Goal: Task Accomplishment & Management: Use online tool/utility

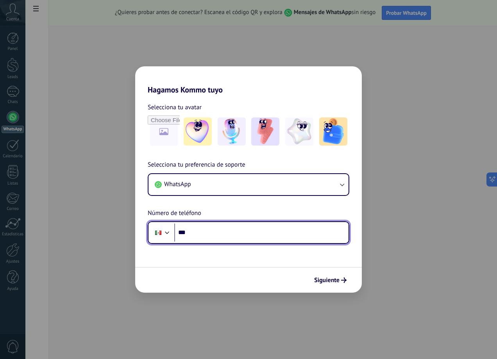
click at [209, 233] on input "***" at bounding box center [261, 233] width 174 height 18
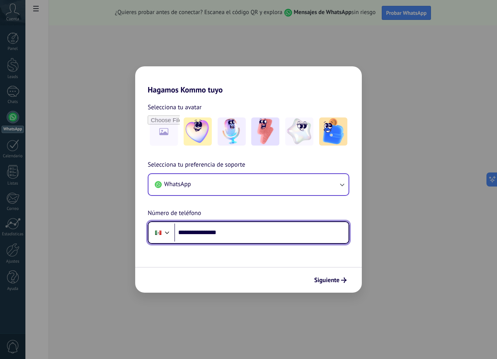
type input "**********"
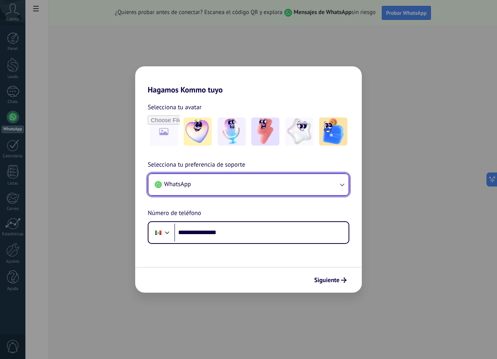
click at [342, 184] on icon "button" at bounding box center [342, 185] width 8 height 8
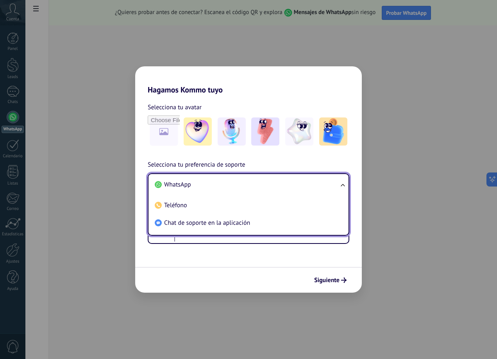
click at [196, 184] on li "WhatsApp" at bounding box center [246, 185] width 191 height 18
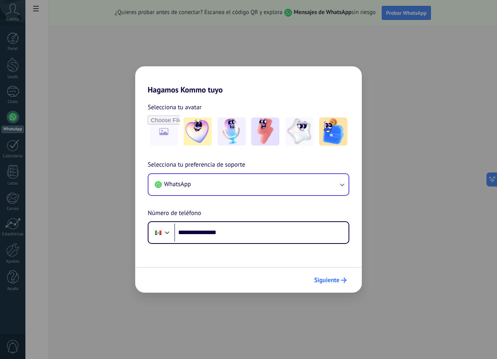
click at [342, 281] on use "submit" at bounding box center [343, 280] width 5 height 5
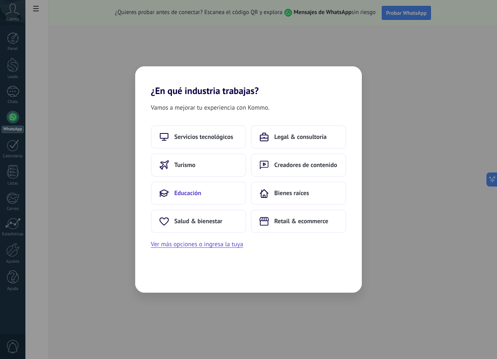
click at [227, 197] on button "Educación" at bounding box center [198, 193] width 95 height 23
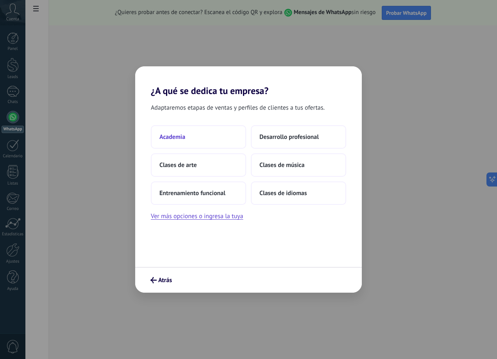
click at [213, 138] on button "Academia" at bounding box center [198, 136] width 95 height 23
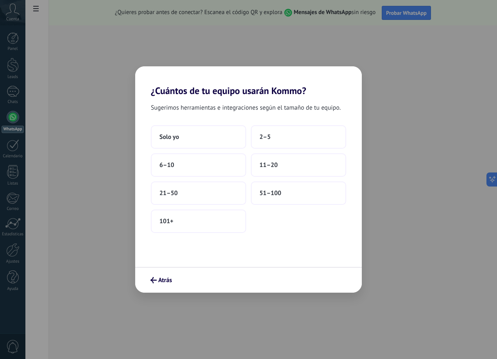
click at [213, 138] on button "Solo yo" at bounding box center [198, 136] width 95 height 23
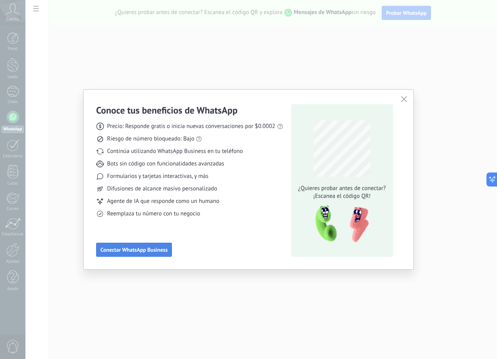
click at [153, 252] on span "Conectar WhatsApp Business" at bounding box center [133, 249] width 67 height 5
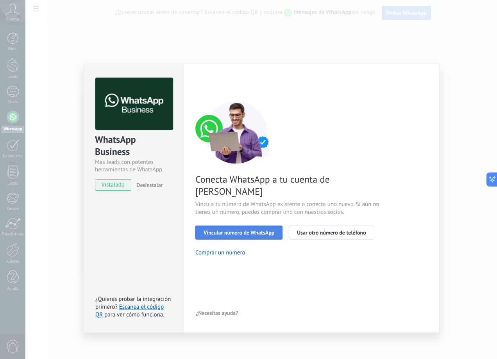
click at [248, 230] on span "Vincular número de WhatsApp" at bounding box center [238, 232] width 71 height 5
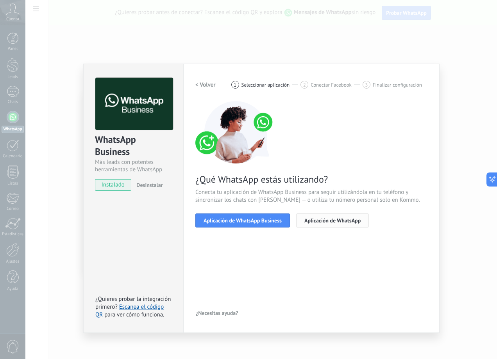
click at [314, 221] on span "Aplicación de WhatsApp" at bounding box center [332, 220] width 56 height 5
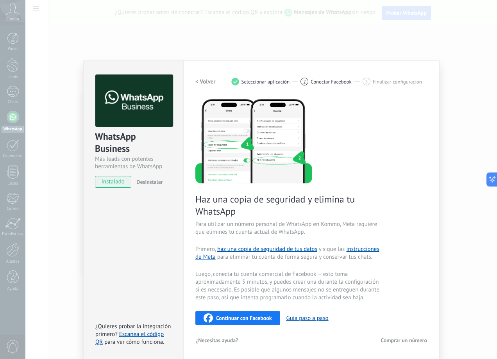
scroll to position [4, 0]
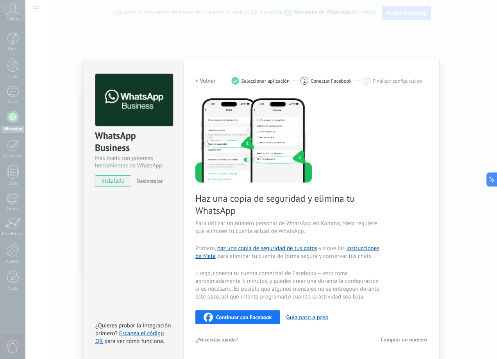
click at [257, 315] on span "Continuar con Facebook" at bounding box center [244, 317] width 56 height 5
click at [486, 180] on icon at bounding box center [489, 180] width 8 height 8
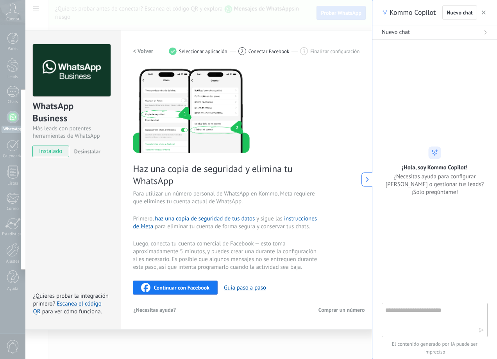
scroll to position [0, 0]
